Goal: Task Accomplishment & Management: Manage account settings

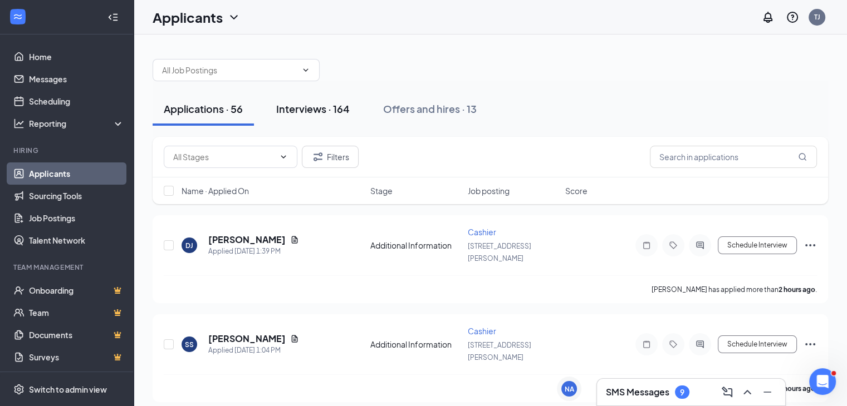
click at [319, 98] on button "Interviews · 164" at bounding box center [313, 108] width 96 height 33
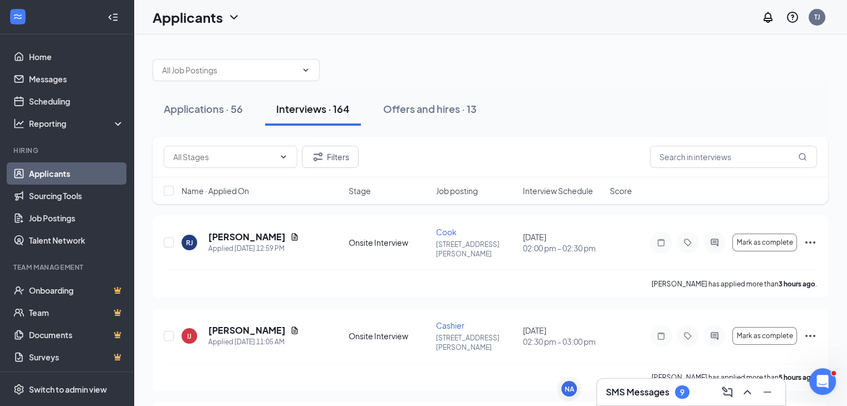
click at [561, 190] on span "Interview Schedule" at bounding box center [558, 190] width 70 height 11
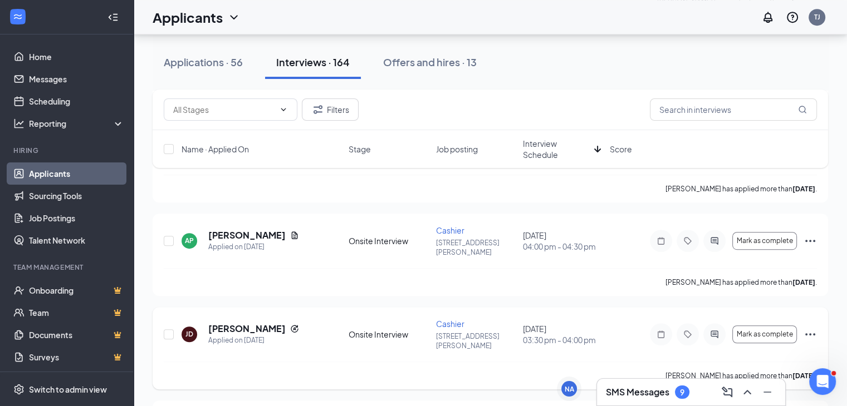
scroll to position [612, 0]
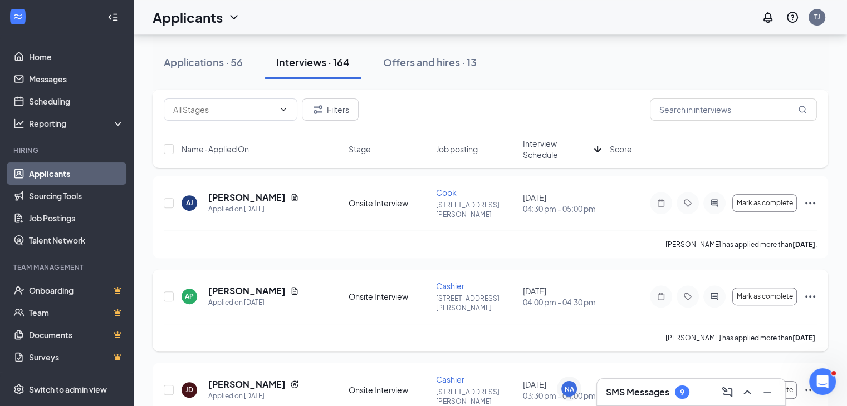
click at [808, 290] on icon "Ellipses" at bounding box center [809, 296] width 13 height 13
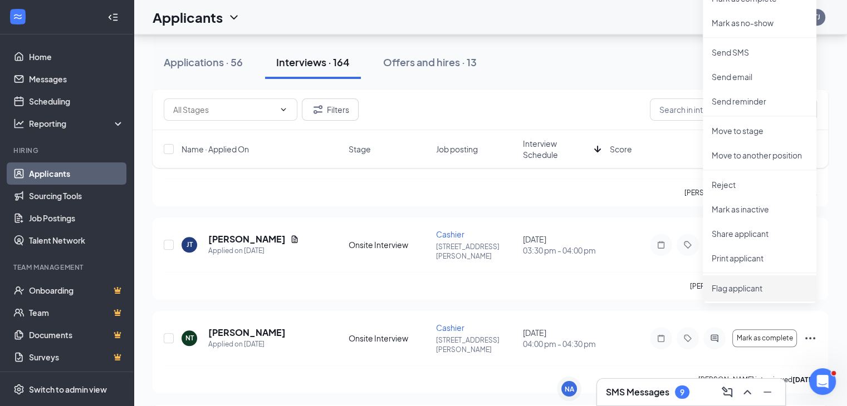
scroll to position [946, 0]
click at [770, 259] on p "Print applicant" at bounding box center [759, 256] width 96 height 11
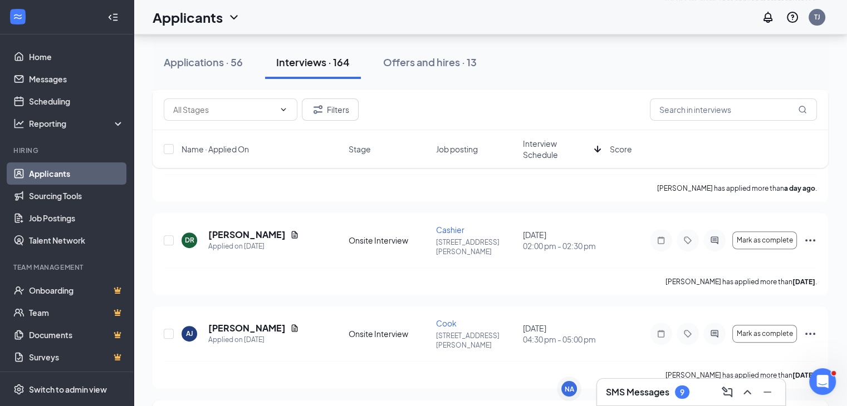
scroll to position [500, 0]
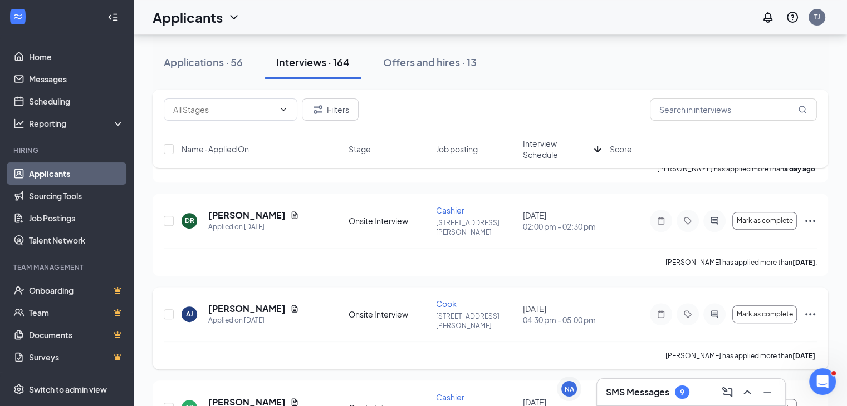
click at [815, 308] on icon "Ellipses" at bounding box center [809, 314] width 13 height 13
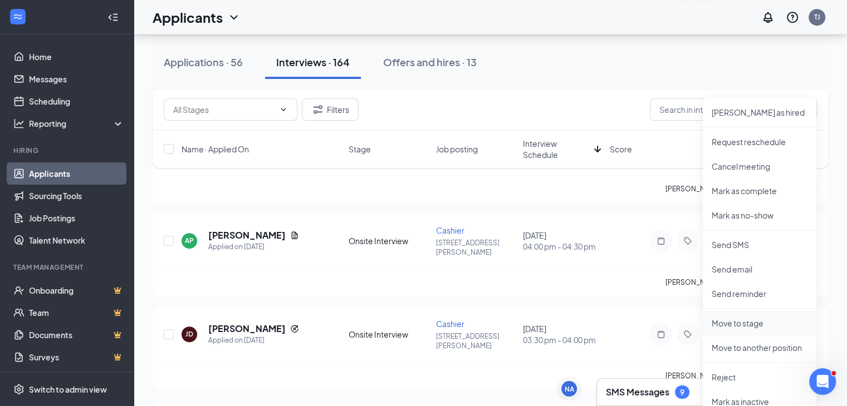
scroll to position [723, 0]
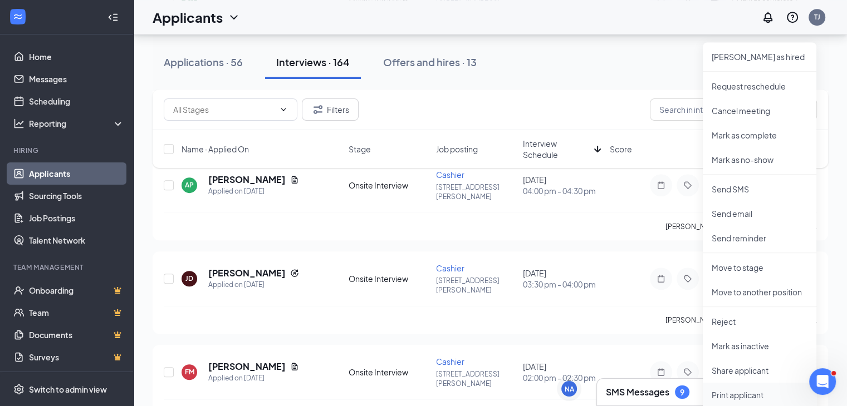
click at [745, 399] on p "Print applicant" at bounding box center [759, 395] width 96 height 11
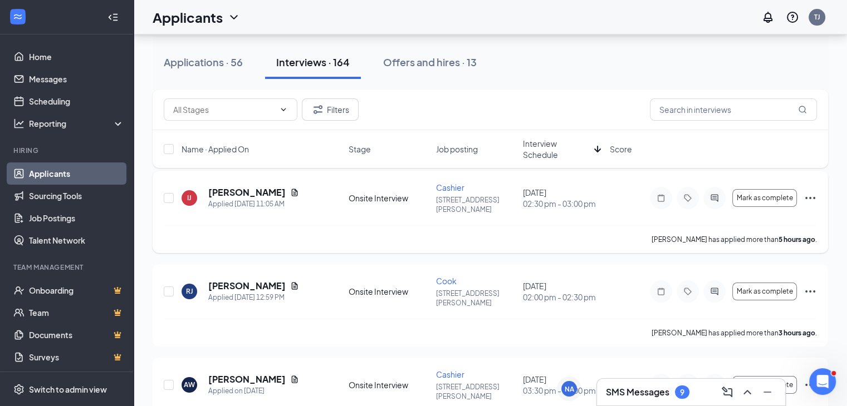
scroll to position [55, 0]
drag, startPoint x: 709, startPoint y: 116, endPoint x: 713, endPoint y: 110, distance: 7.3
click at [709, 116] on input "text" at bounding box center [733, 110] width 167 height 22
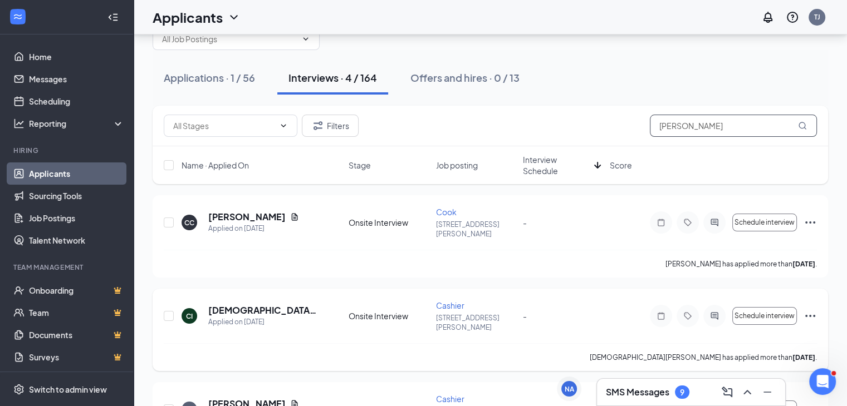
scroll to position [56, 0]
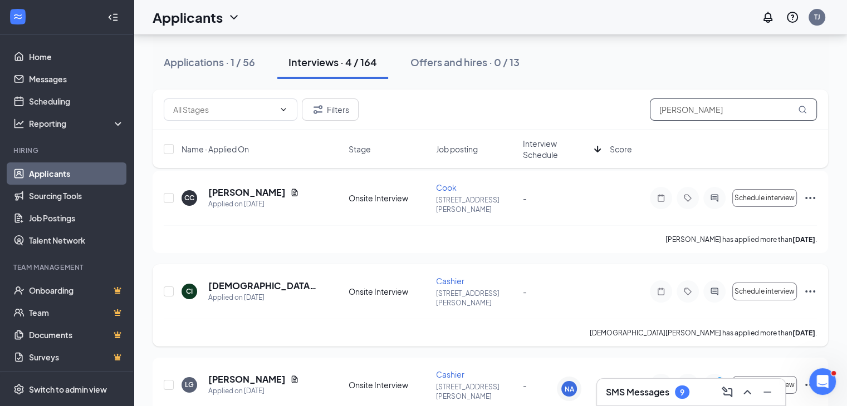
type input "chris"
click at [806, 285] on icon "Ellipses" at bounding box center [809, 291] width 13 height 13
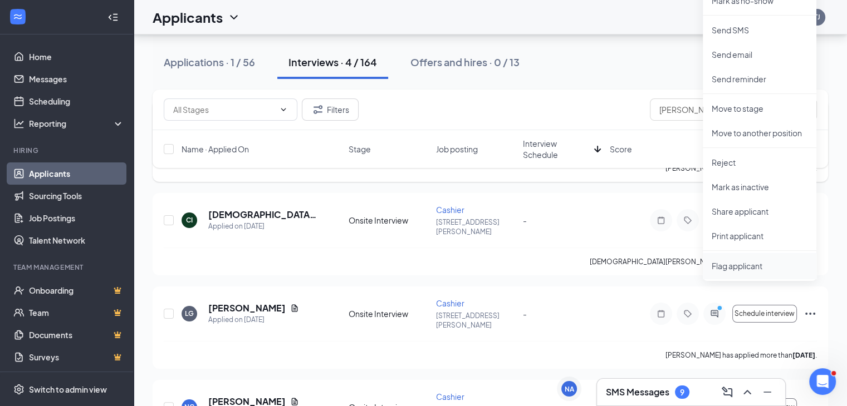
scroll to position [160, 0]
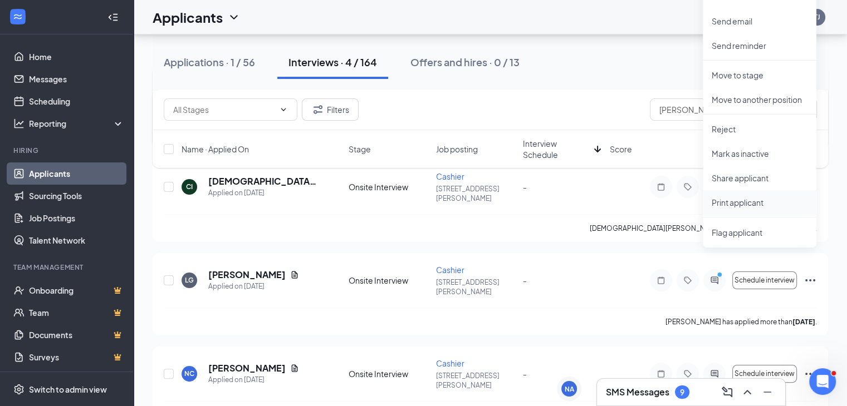
click at [753, 207] on p "Print applicant" at bounding box center [759, 202] width 96 height 11
